Goal: Information Seeking & Learning: Check status

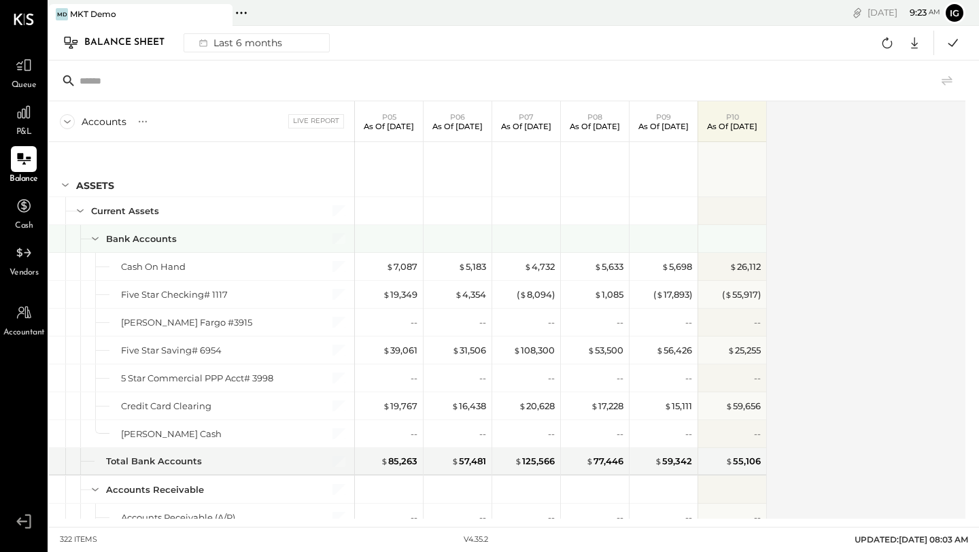
click at [95, 236] on icon at bounding box center [95, 238] width 15 height 15
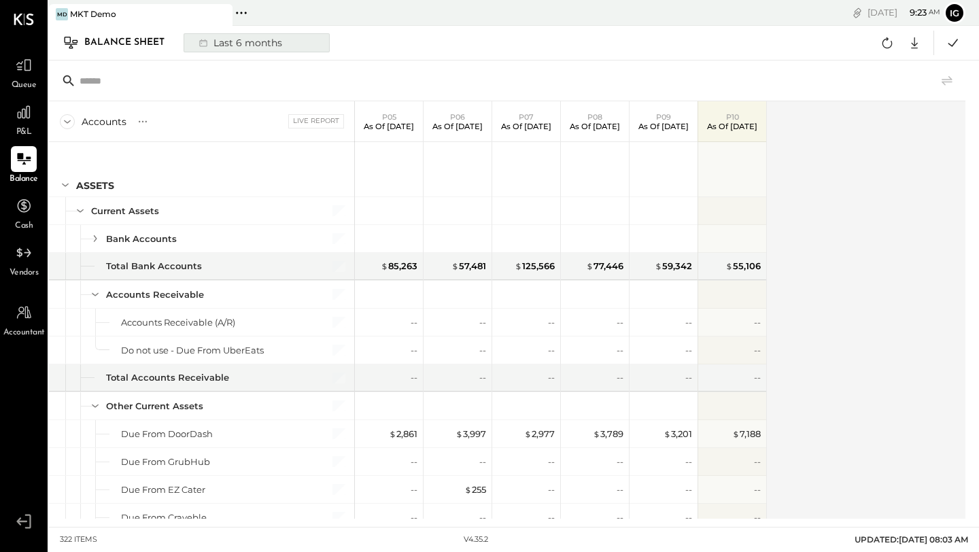
click at [228, 48] on div "Last 6 months" at bounding box center [239, 43] width 97 height 18
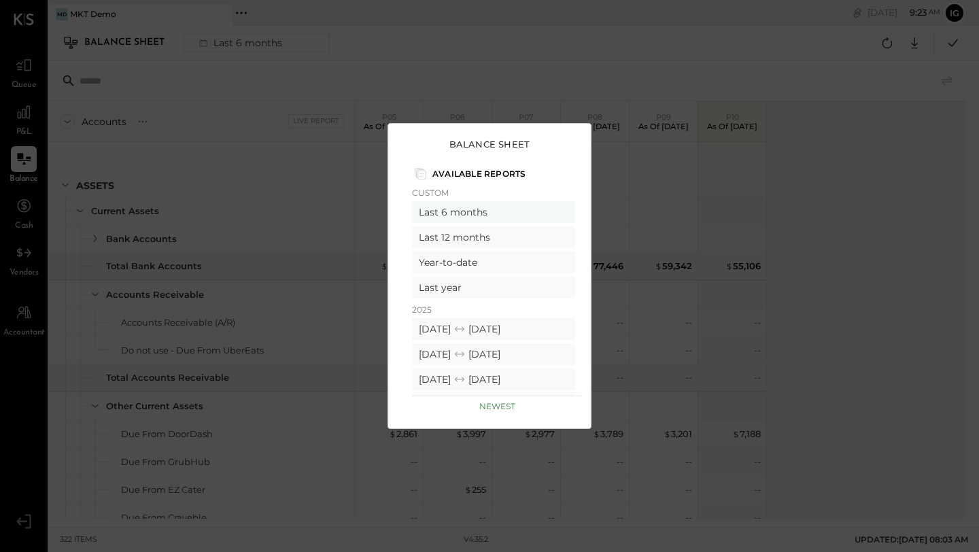
click at [360, 103] on div "Balance Sheet Available Reports Custom Last 6 months Last 12 months Year-to-dat…" at bounding box center [489, 276] width 979 height 552
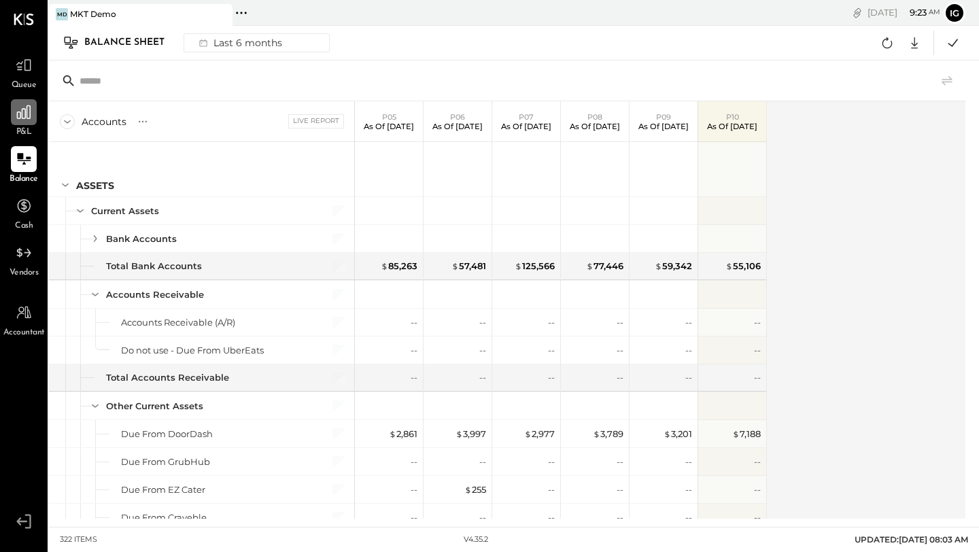
click at [32, 116] on icon at bounding box center [24, 112] width 18 height 18
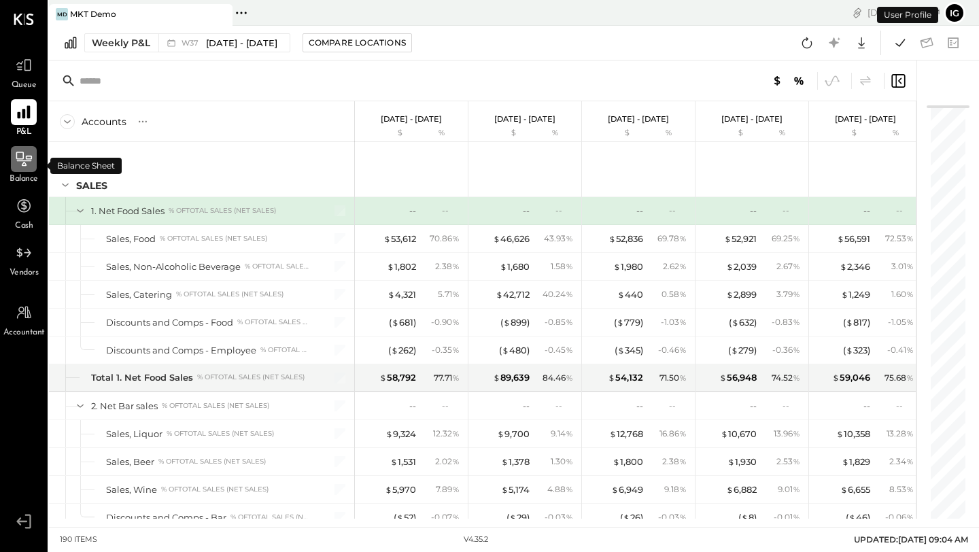
click at [27, 165] on icon at bounding box center [24, 159] width 18 height 18
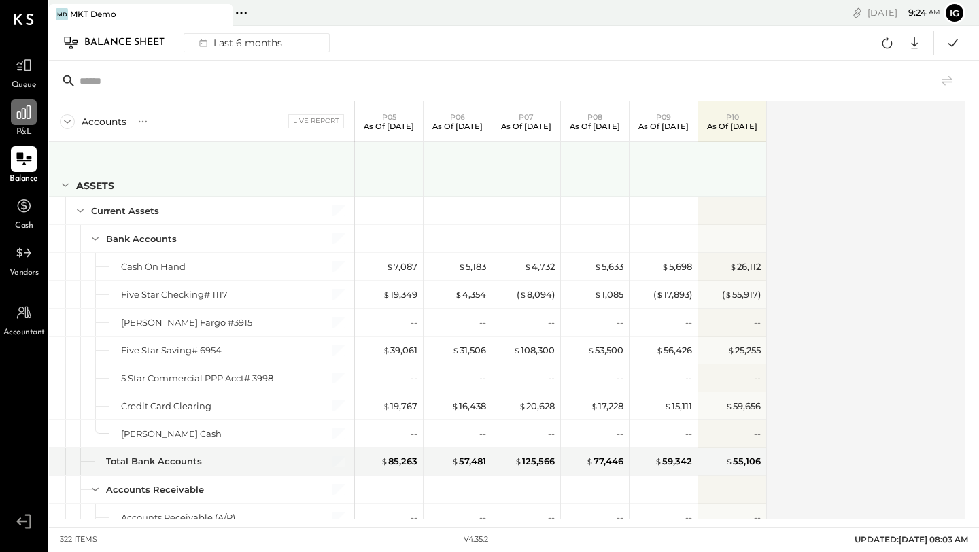
click at [63, 186] on icon at bounding box center [65, 184] width 15 height 15
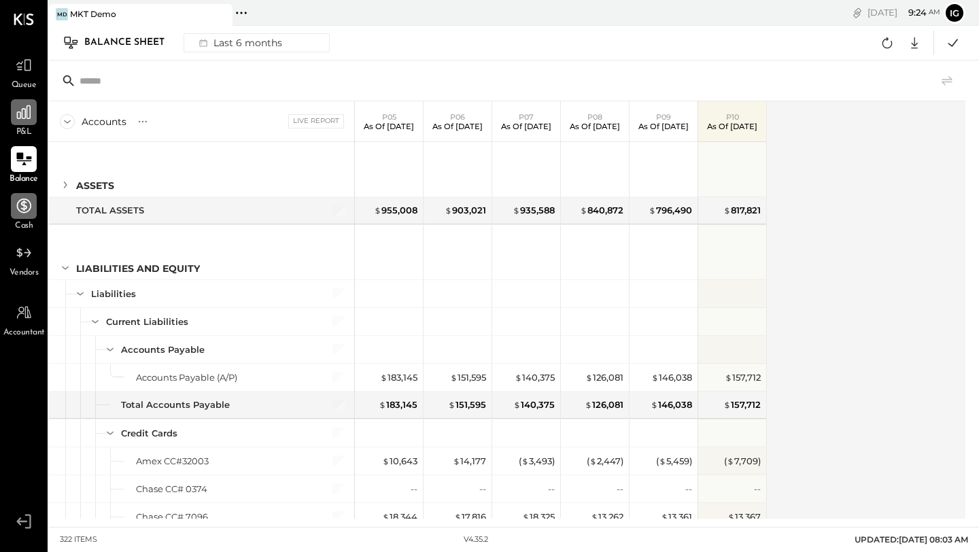
click at [32, 199] on icon at bounding box center [24, 206] width 18 height 18
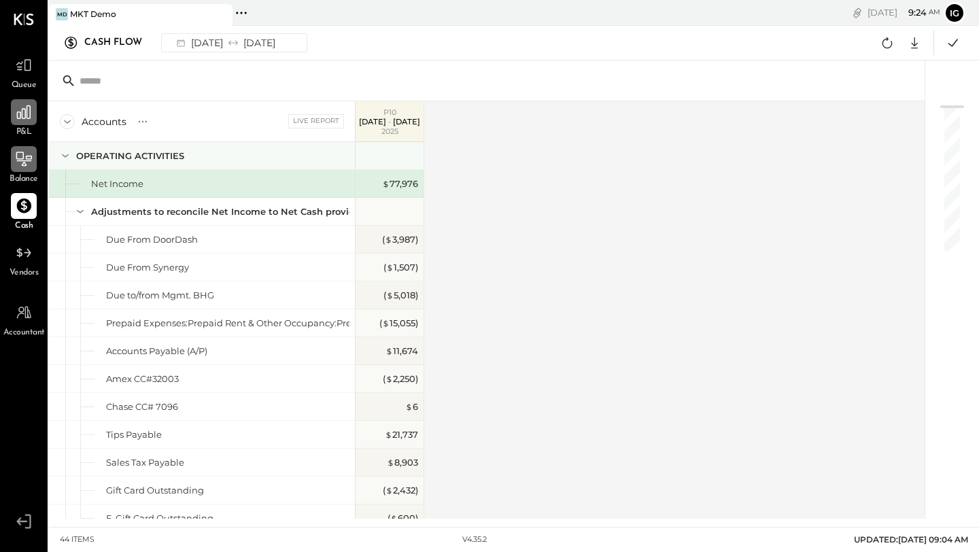
click at [69, 156] on icon at bounding box center [65, 155] width 15 height 15
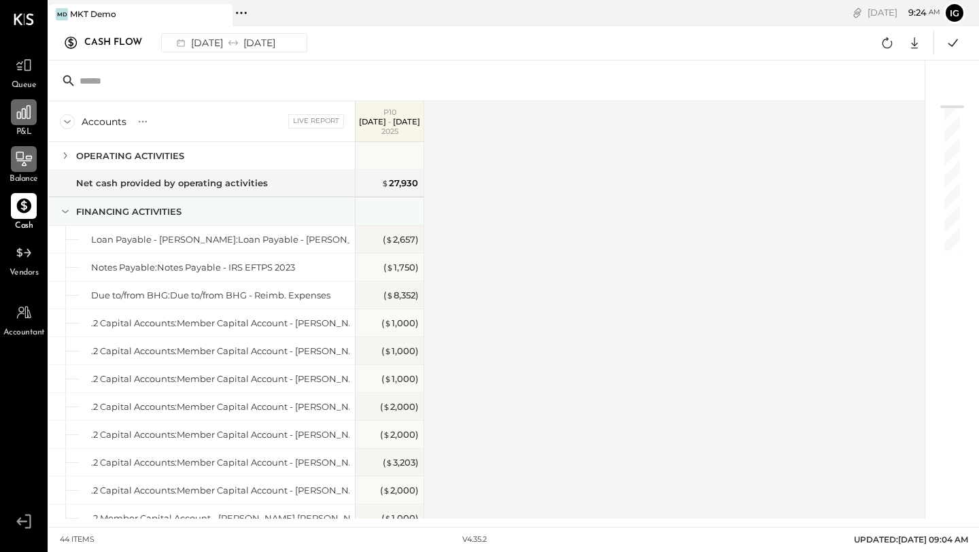
click at [64, 211] on icon at bounding box center [65, 211] width 15 height 15
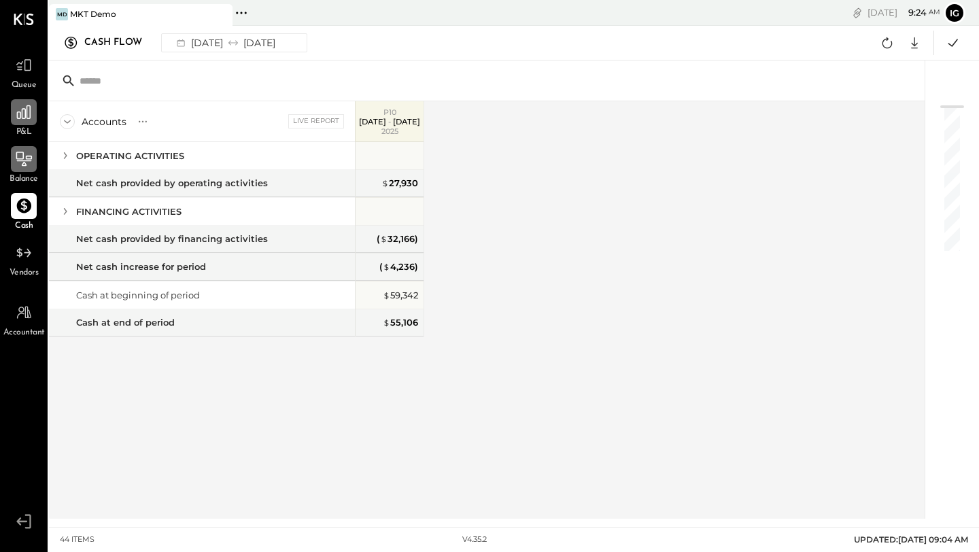
click at [71, 121] on icon at bounding box center [67, 121] width 15 height 15
click at [69, 216] on icon at bounding box center [65, 211] width 15 height 15
click at [69, 215] on icon at bounding box center [65, 211] width 15 height 15
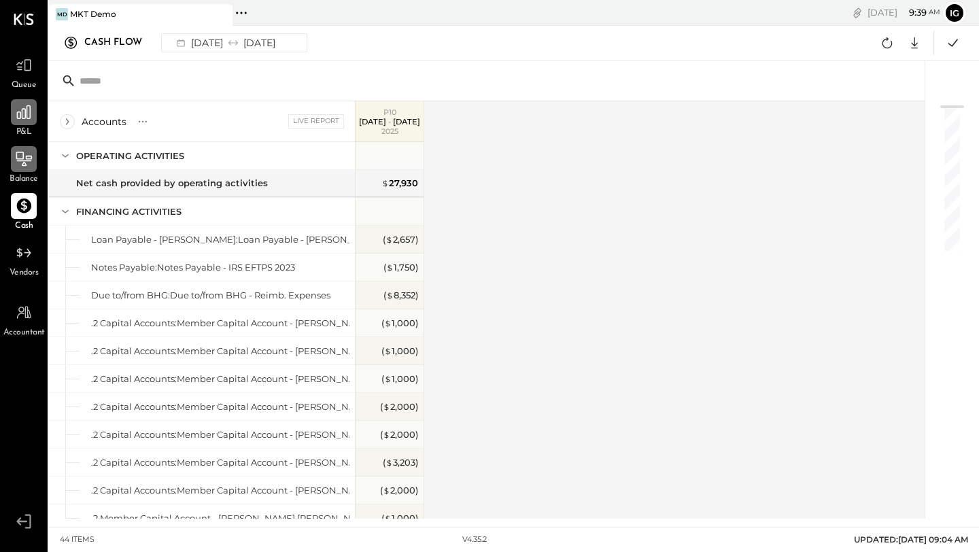
click at [490, 373] on div "Accounts S GL Live Report P10 [DATE] - [DATE] OPERATING ACTIVITIES Net Income A…" at bounding box center [488, 309] width 878 height 417
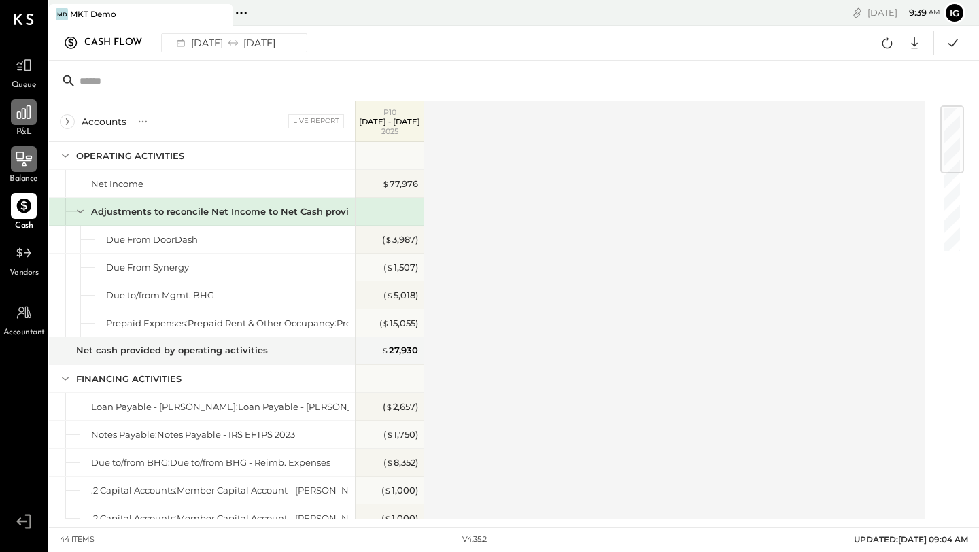
click at [84, 208] on icon at bounding box center [80, 211] width 15 height 15
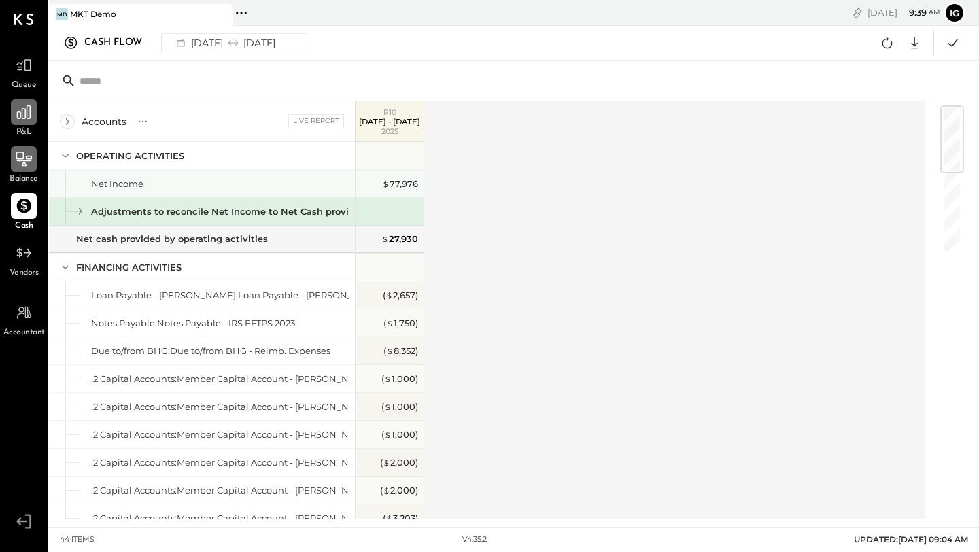
click at [185, 173] on div "Net Income" at bounding box center [202, 183] width 306 height 27
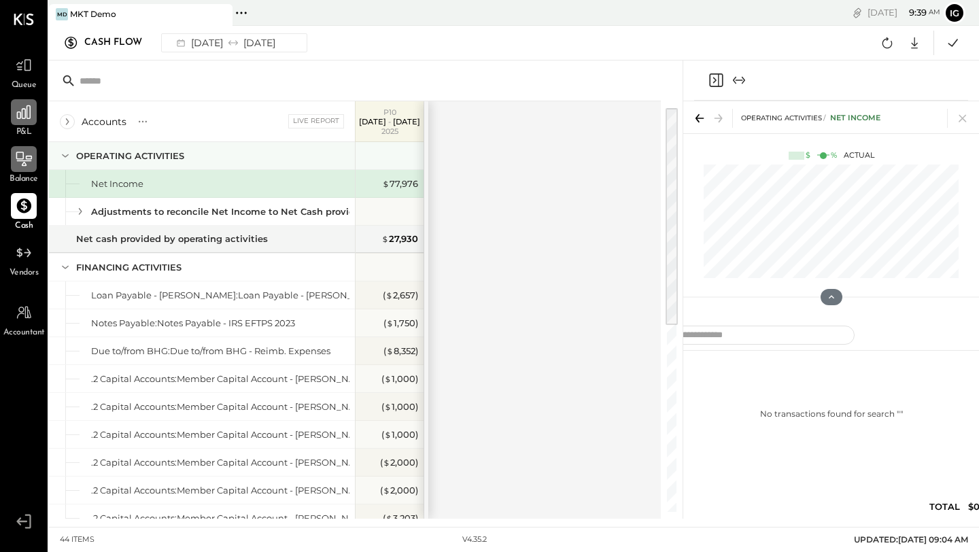
click at [69, 154] on icon at bounding box center [65, 155] width 15 height 15
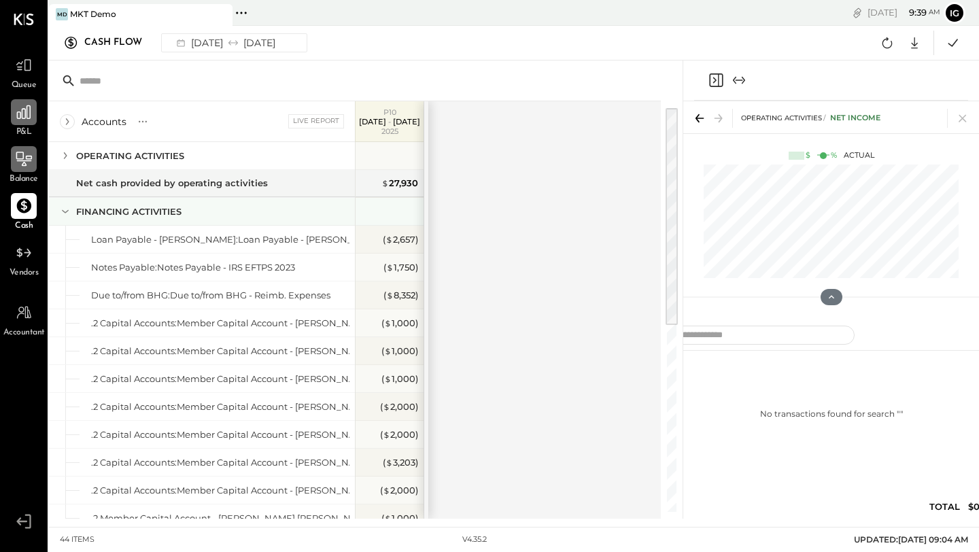
click at [67, 216] on icon at bounding box center [65, 211] width 15 height 15
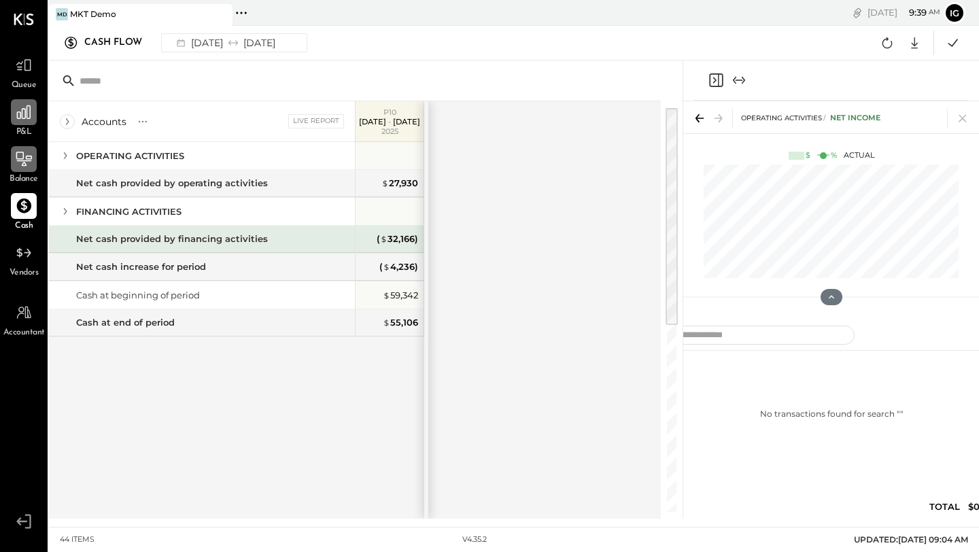
click at [180, 245] on div "Net cash provided by financing activities" at bounding box center [172, 239] width 192 height 13
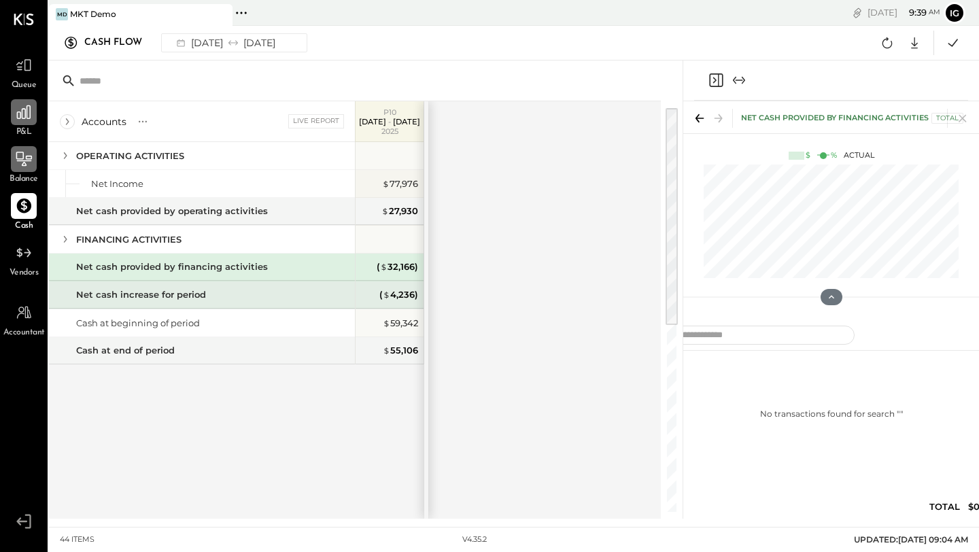
click at [172, 292] on div "Net cash increase for period" at bounding box center [141, 294] width 130 height 13
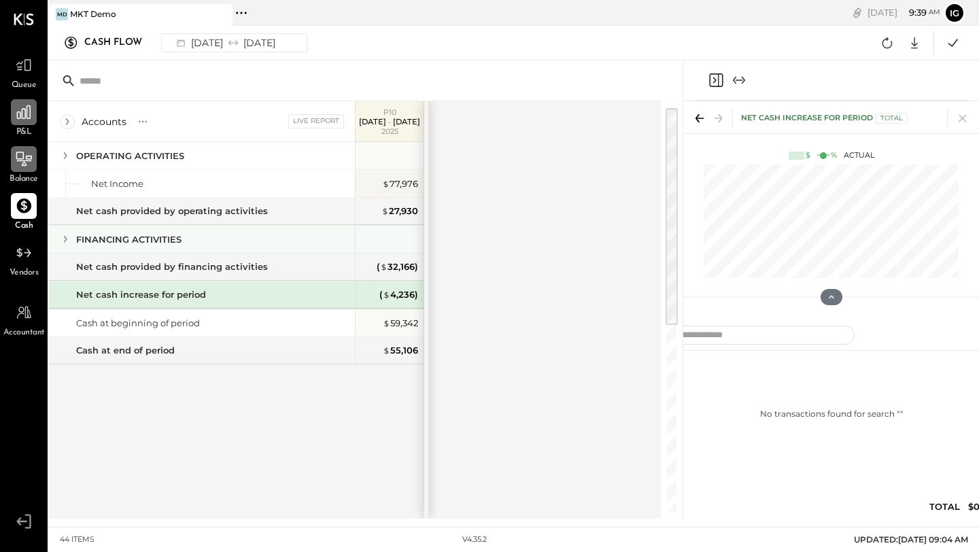
click at [69, 242] on icon at bounding box center [65, 239] width 15 height 15
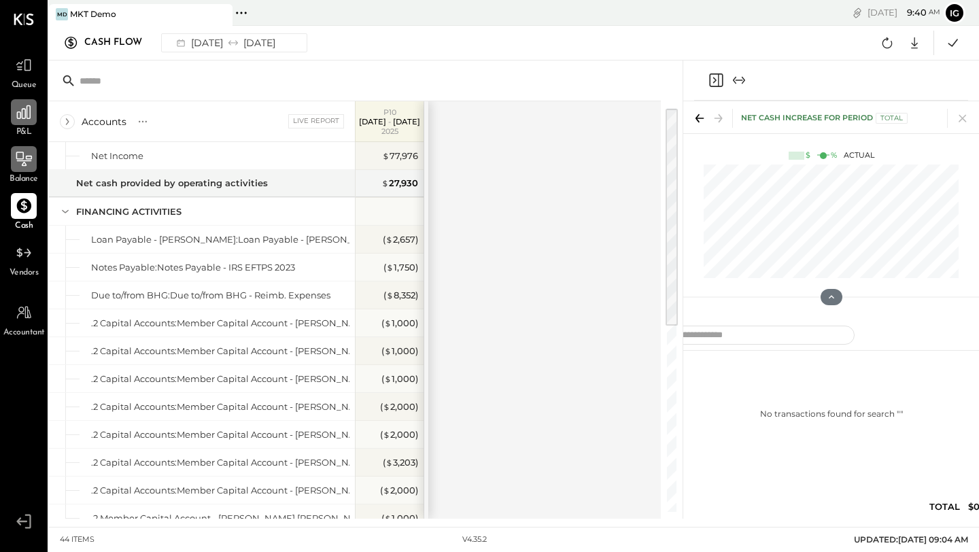
scroll to position [1, 0]
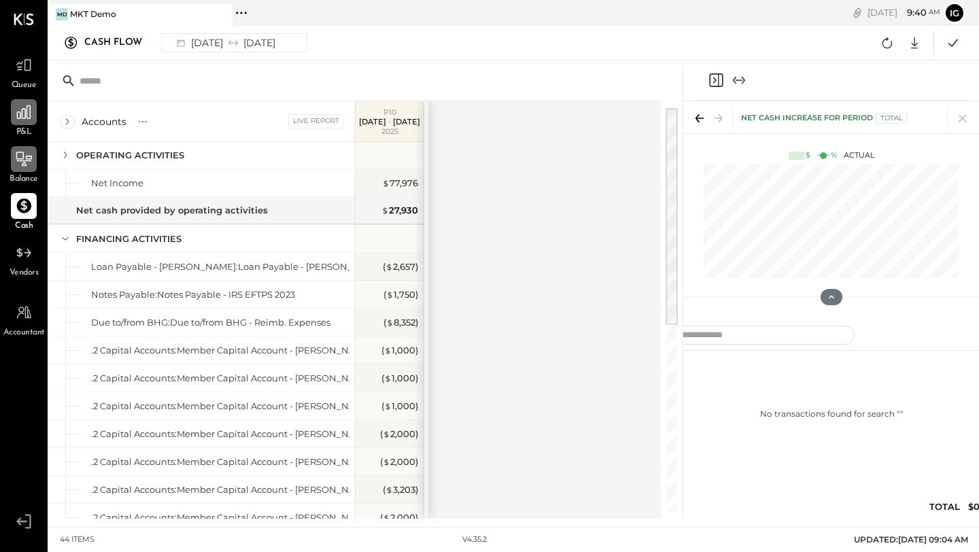
click at [709, 189] on div "Accounts S GL Live Report P10 [DATE] - [DATE] OPERATING ACTIVITIES Net Income A…" at bounding box center [514, 290] width 930 height 458
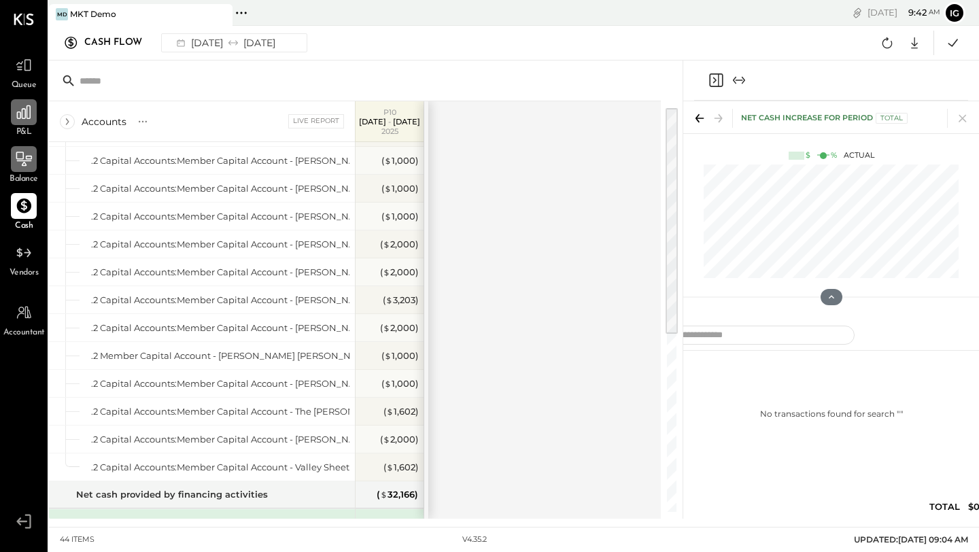
scroll to position [71, 0]
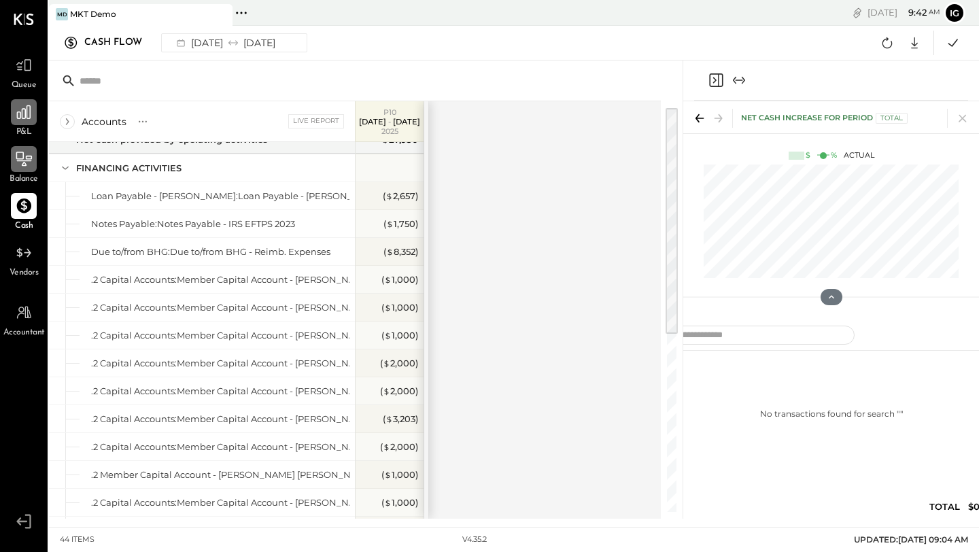
drag, startPoint x: 670, startPoint y: 275, endPoint x: 657, endPoint y: -10, distance: 285.2
click at [657, 0] on html "Queue P&L Balance Cash Vendors Accountant v 4.35.2 MD MKT Demo Pinned Locations…" at bounding box center [489, 276] width 979 height 552
click at [73, 122] on icon at bounding box center [67, 121] width 15 height 15
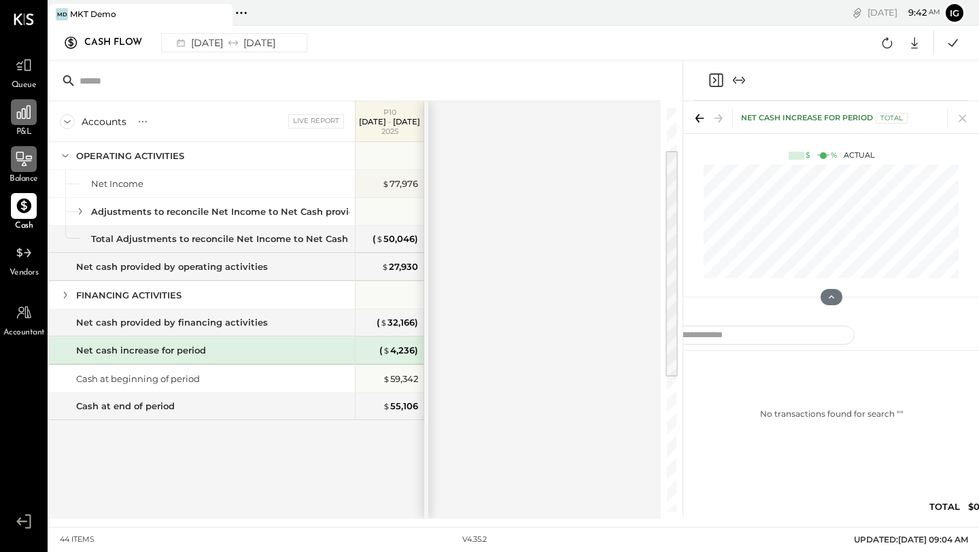
scroll to position [0, 0]
click at [31, 155] on icon at bounding box center [24, 159] width 18 height 18
